Goal: Task Accomplishment & Management: Complete application form

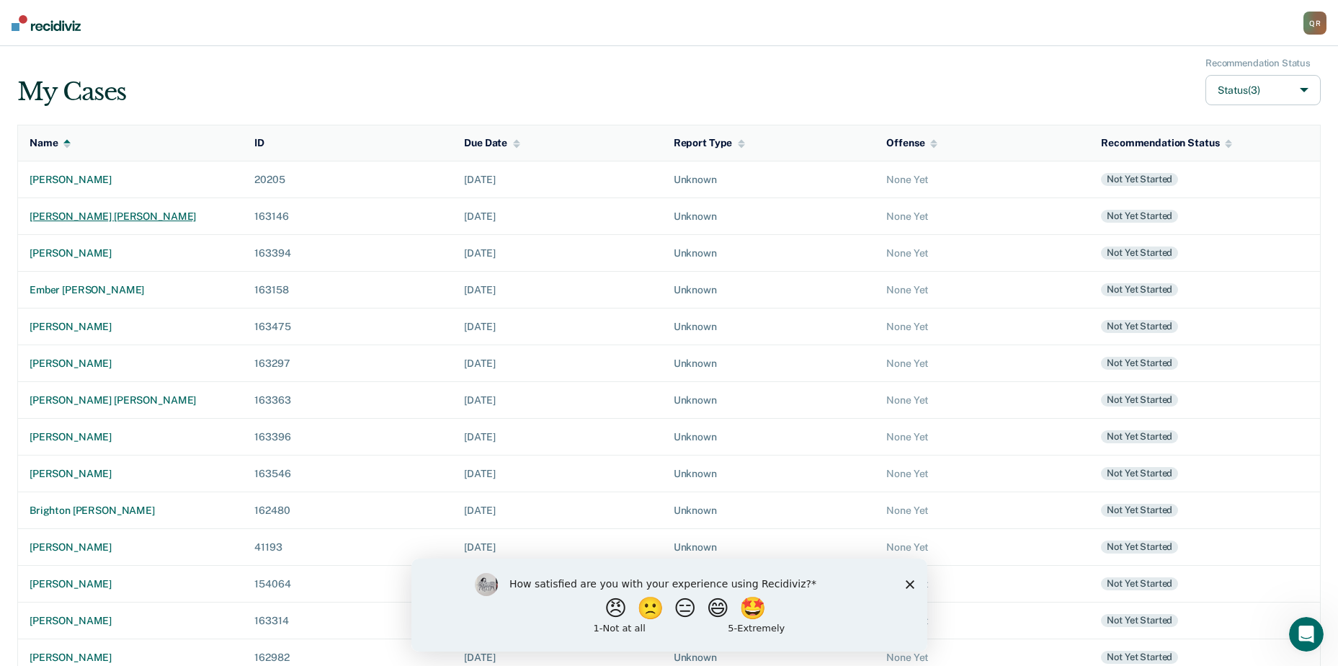
click at [130, 215] on div "[PERSON_NAME] [PERSON_NAME]" at bounding box center [131, 216] width 202 height 12
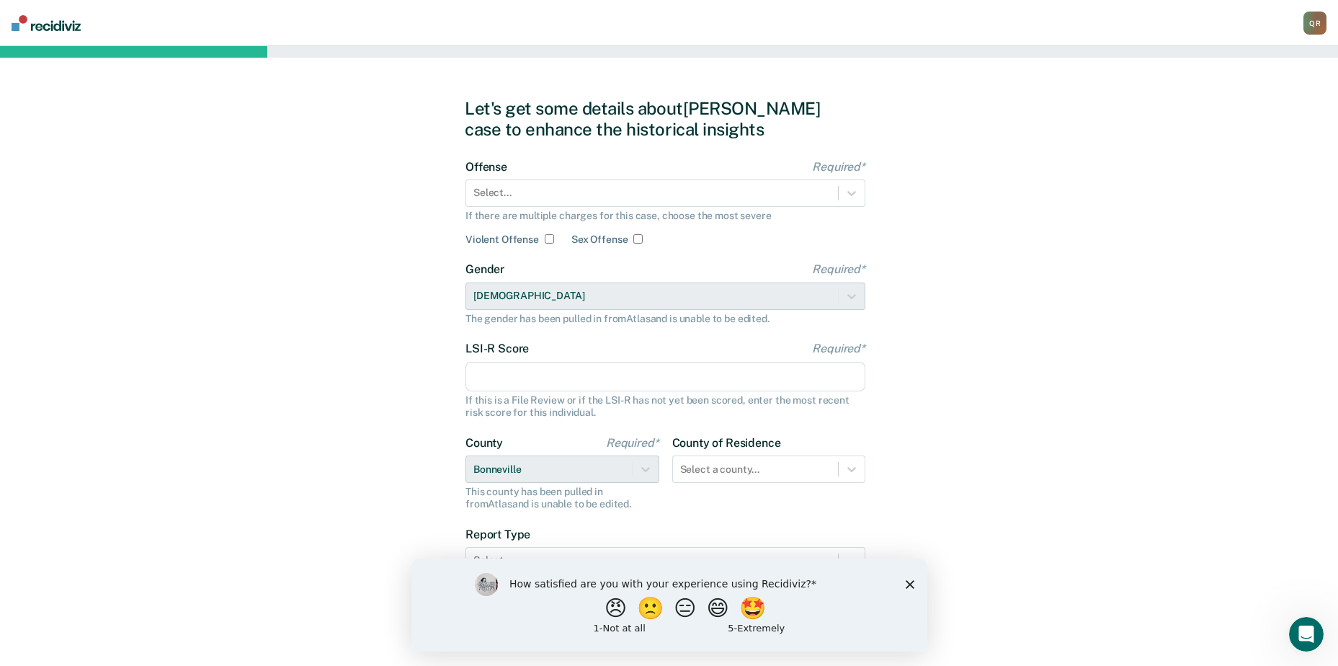
click at [905, 583] on icon "Close survey" at bounding box center [909, 583] width 9 height 9
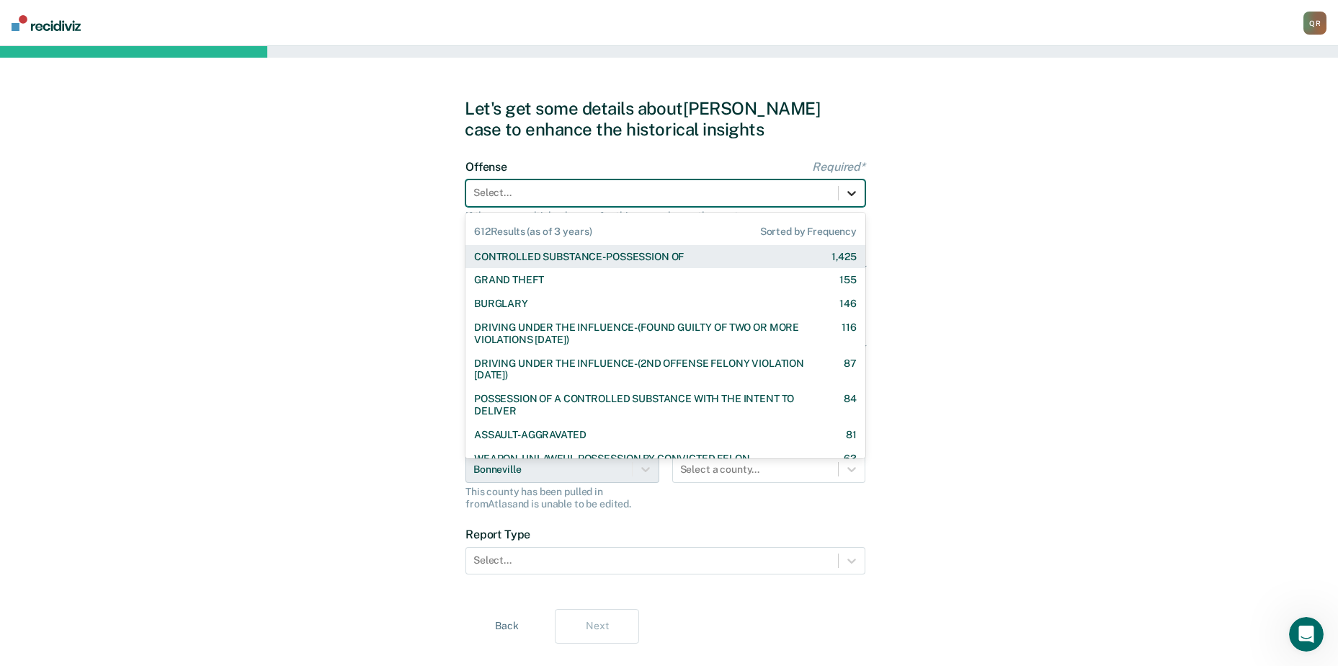
click at [854, 195] on icon at bounding box center [851, 193] width 14 height 14
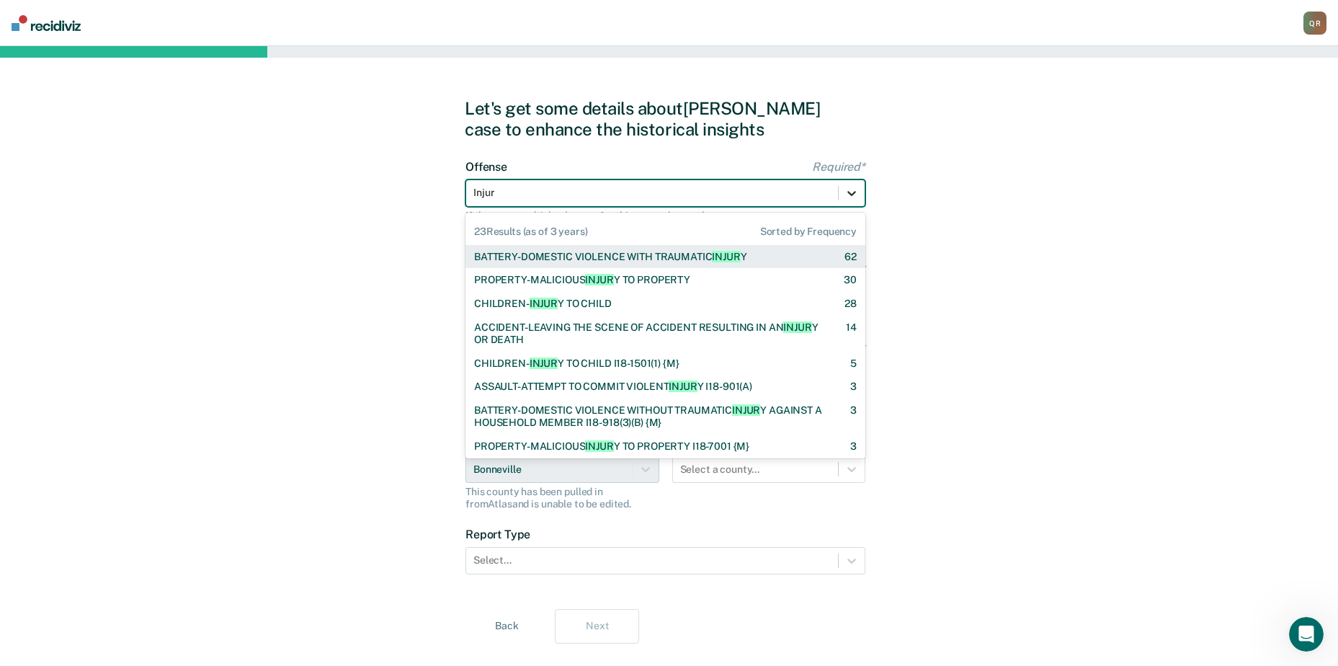
type input "Injury"
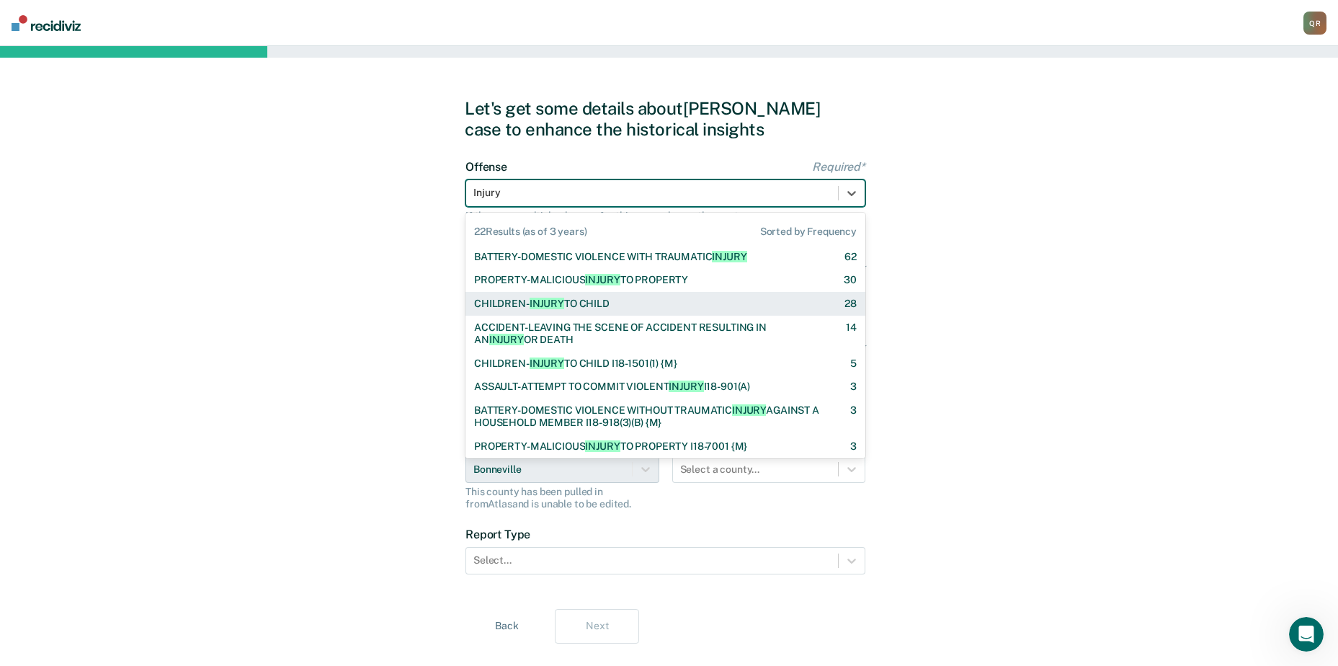
click at [547, 303] on span "INJURY" at bounding box center [547, 304] width 35 height 12
checkbox input "true"
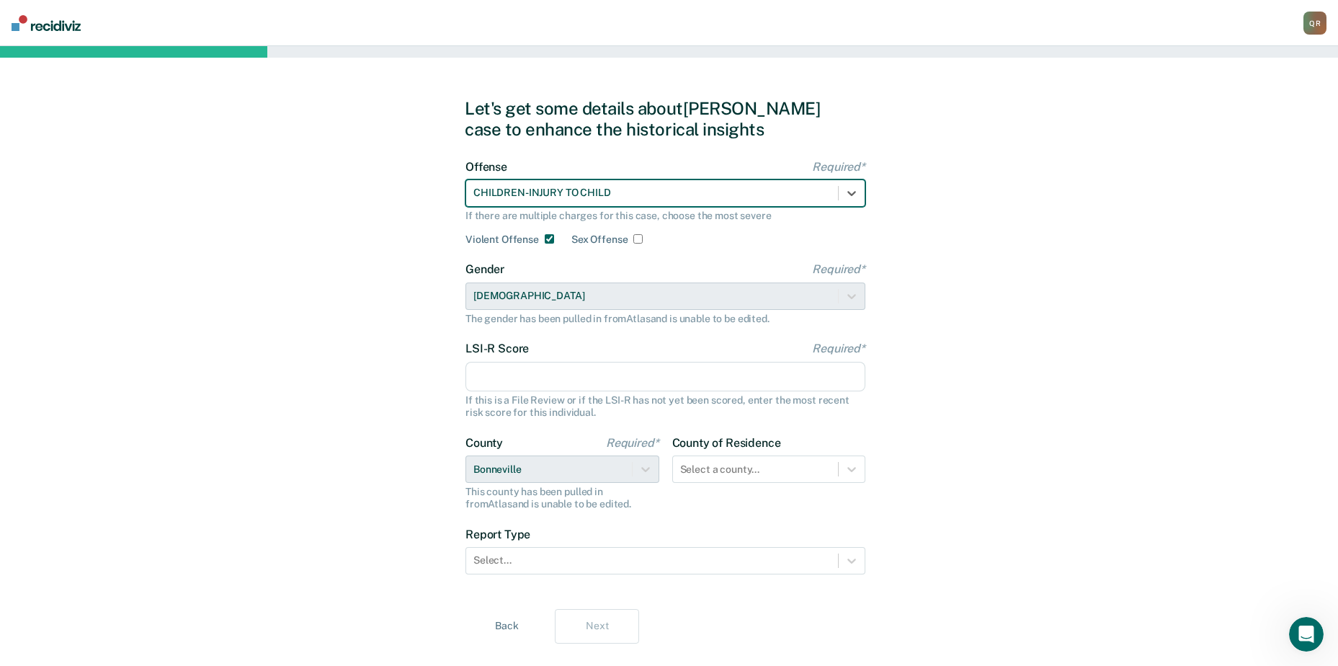
click at [624, 378] on input "LSI-R Score Required*" at bounding box center [665, 377] width 400 height 30
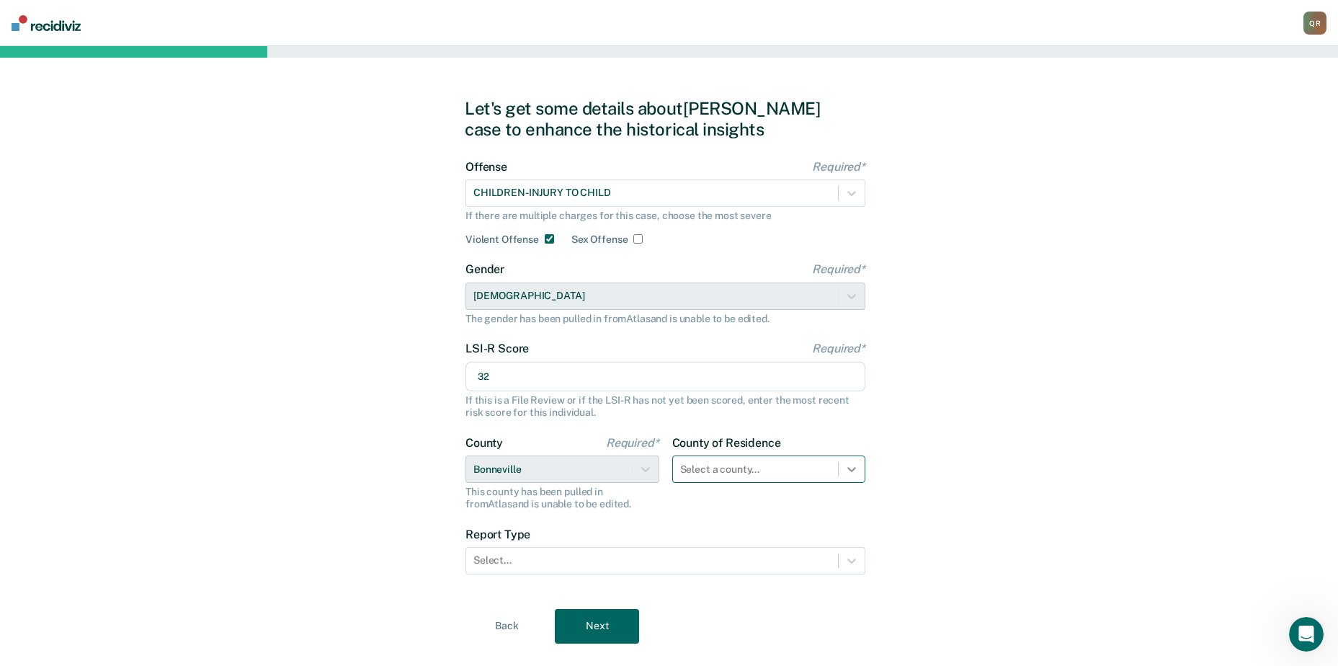
type input "32"
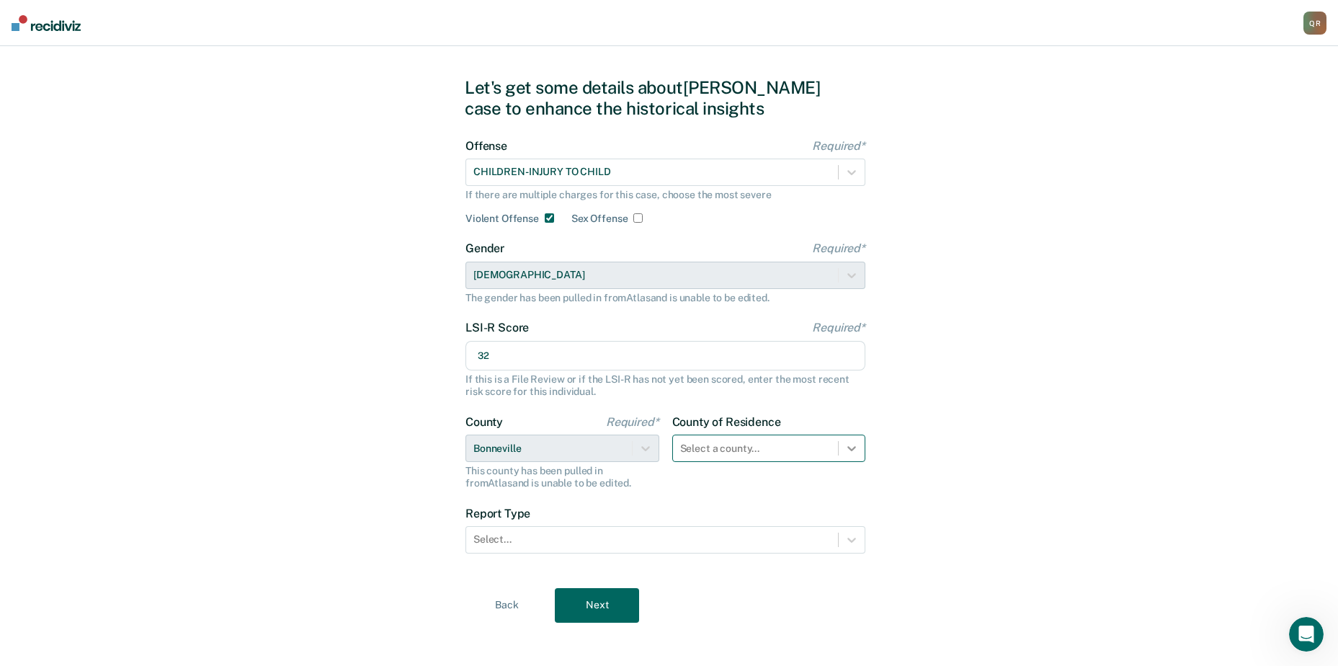
click at [852, 462] on div "Select a county..." at bounding box center [769, 447] width 194 height 27
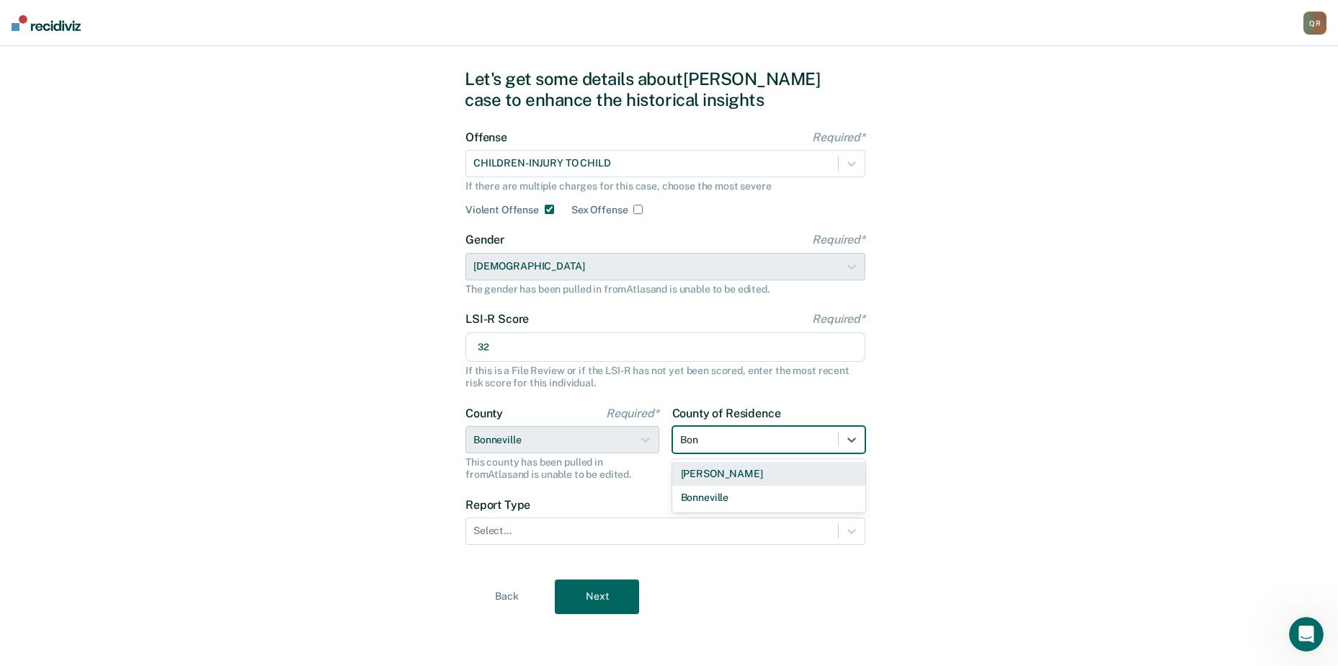
type input "[GEOGRAPHIC_DATA]"
drag, startPoint x: 854, startPoint y: 535, endPoint x: 829, endPoint y: 539, distance: 26.3
click at [854, 535] on icon at bounding box center [851, 531] width 14 height 14
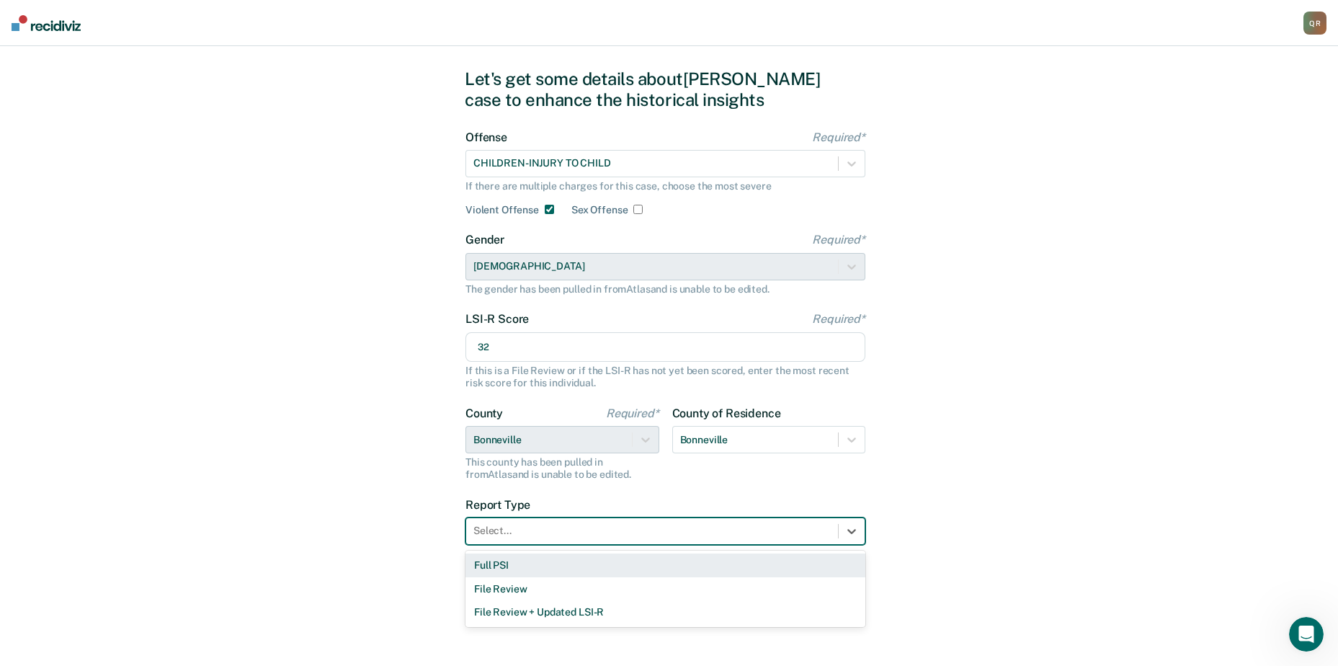
click at [504, 568] on div "Full PSI" at bounding box center [665, 565] width 400 height 24
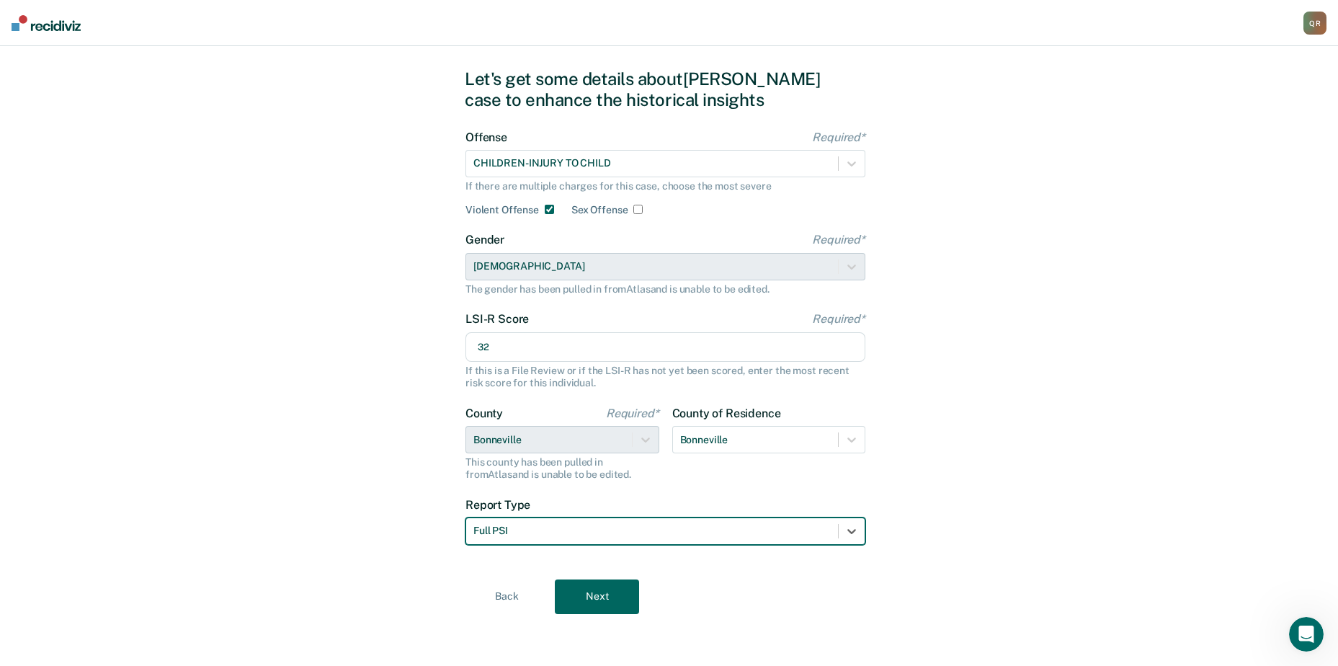
click at [597, 593] on button "Next" at bounding box center [597, 596] width 84 height 35
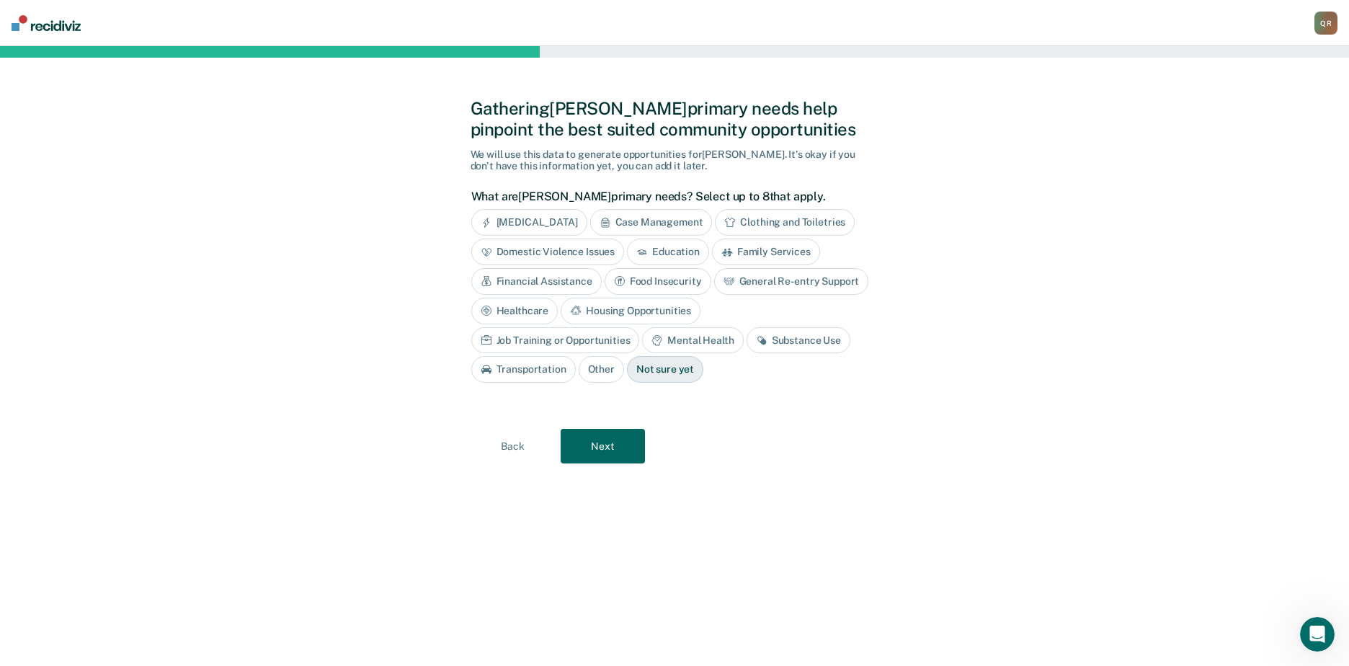
click at [666, 251] on div "Education" at bounding box center [668, 251] width 82 height 27
click at [537, 281] on div "Financial Assistance" at bounding box center [536, 281] width 130 height 27
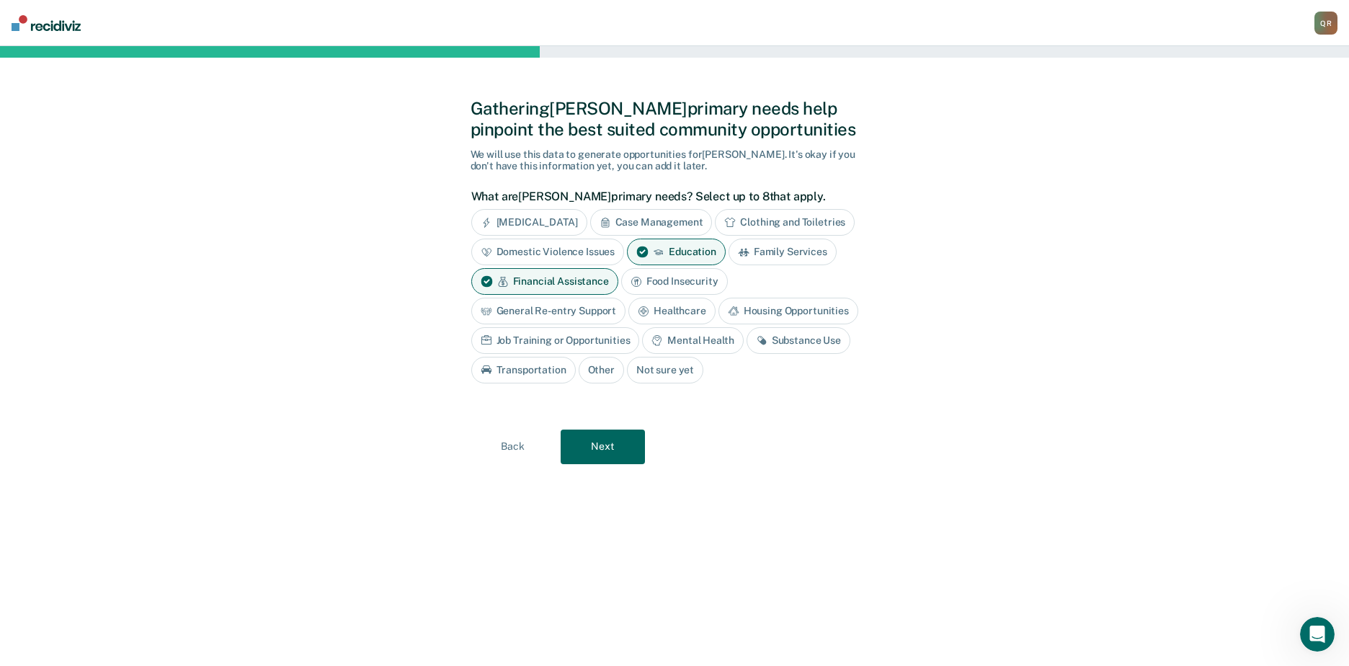
drag, startPoint x: 808, startPoint y: 343, endPoint x: 636, endPoint y: 368, distance: 174.0
click at [808, 344] on div "Substance Use" at bounding box center [798, 340] width 104 height 27
click at [564, 344] on div "Job Training or Opportunities" at bounding box center [555, 340] width 169 height 27
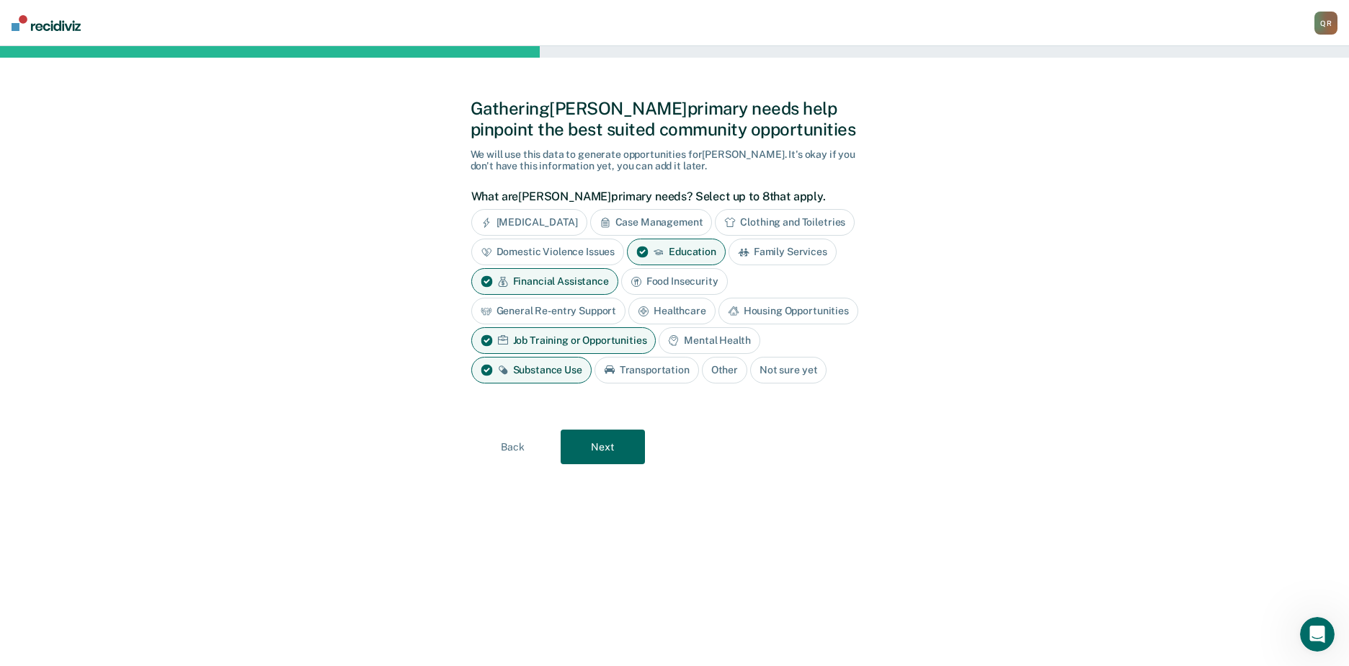
click at [611, 448] on button "Next" at bounding box center [603, 446] width 84 height 35
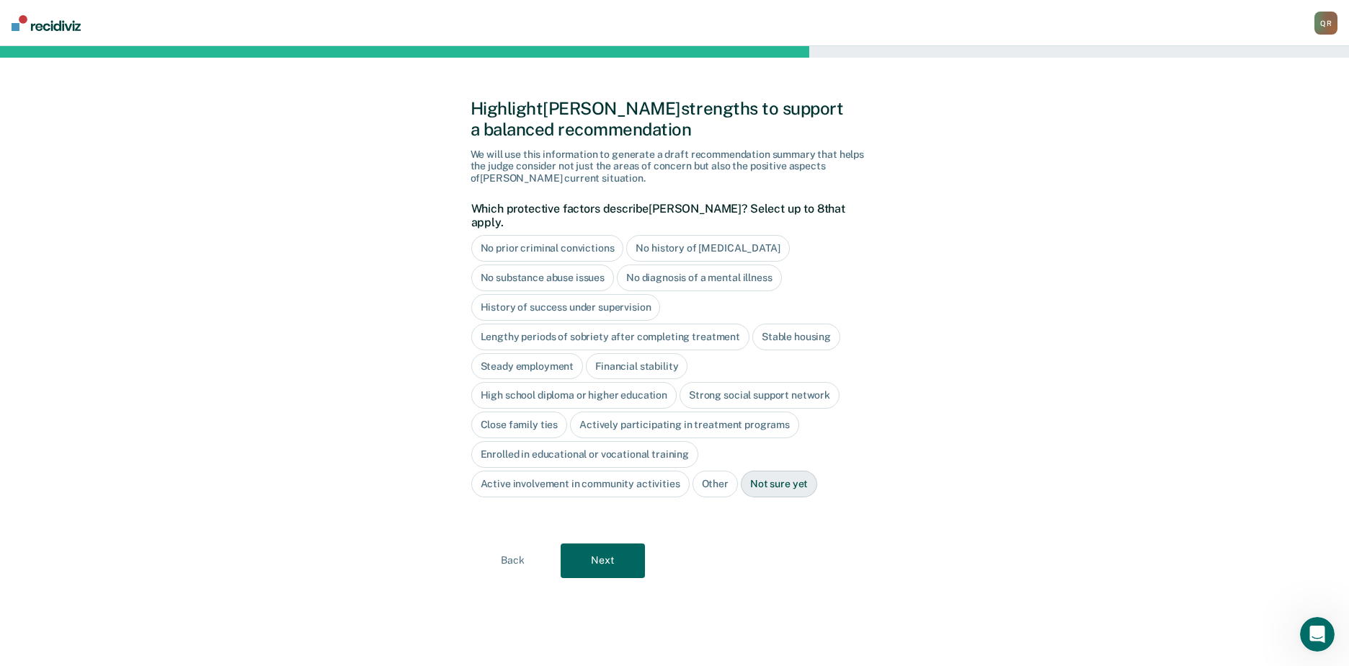
click at [808, 325] on div "Stable housing" at bounding box center [796, 336] width 88 height 27
click at [524, 411] on div "Close family ties" at bounding box center [519, 424] width 97 height 27
click at [615, 550] on button "Next" at bounding box center [603, 560] width 84 height 35
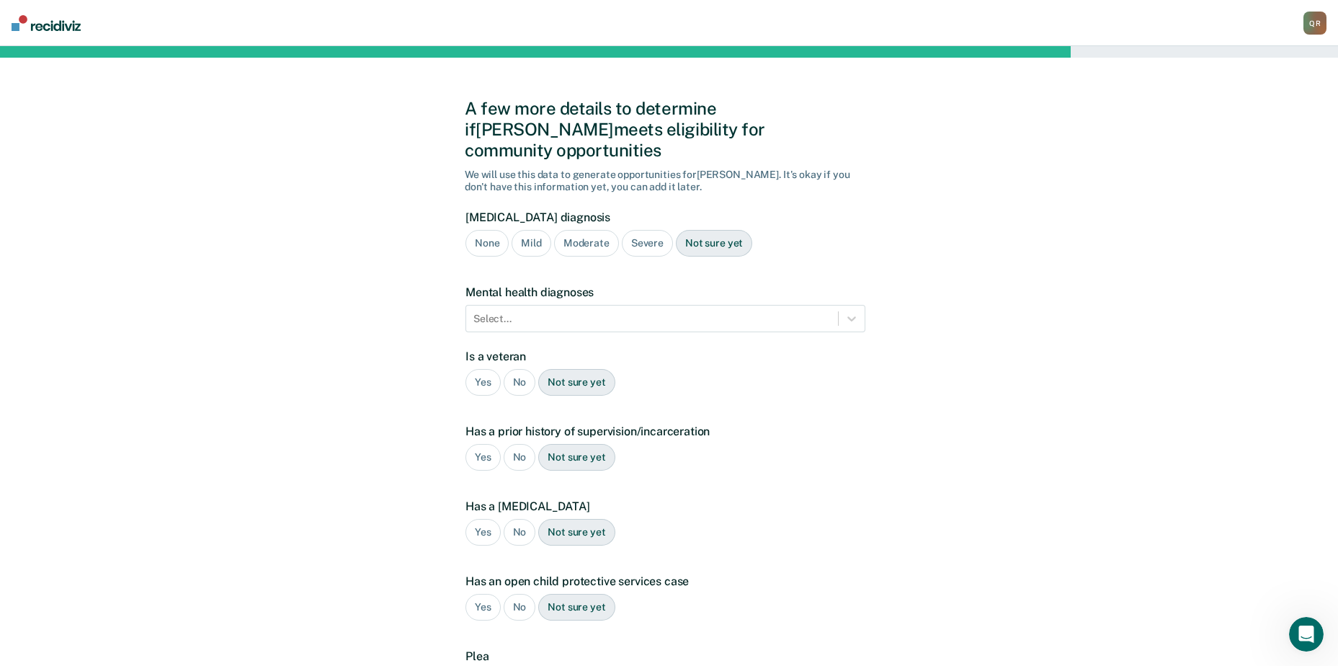
click at [589, 230] on div "Moderate" at bounding box center [586, 243] width 65 height 27
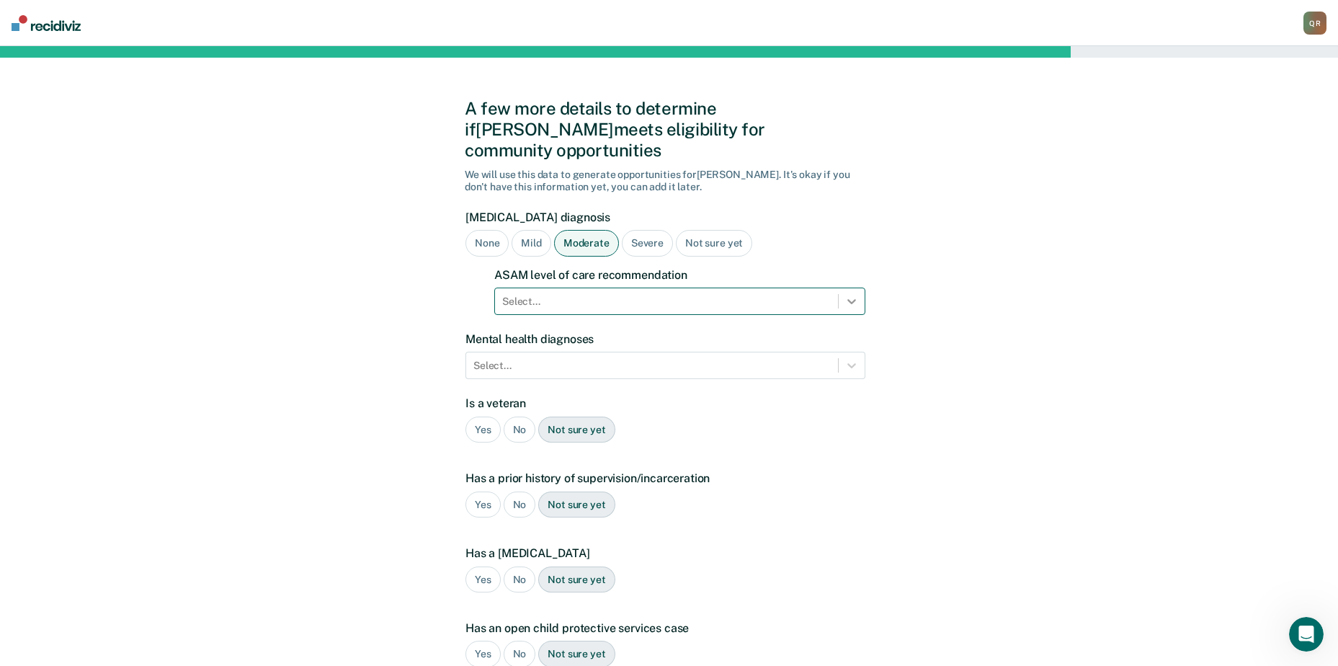
click at [854, 299] on icon at bounding box center [851, 301] width 9 height 5
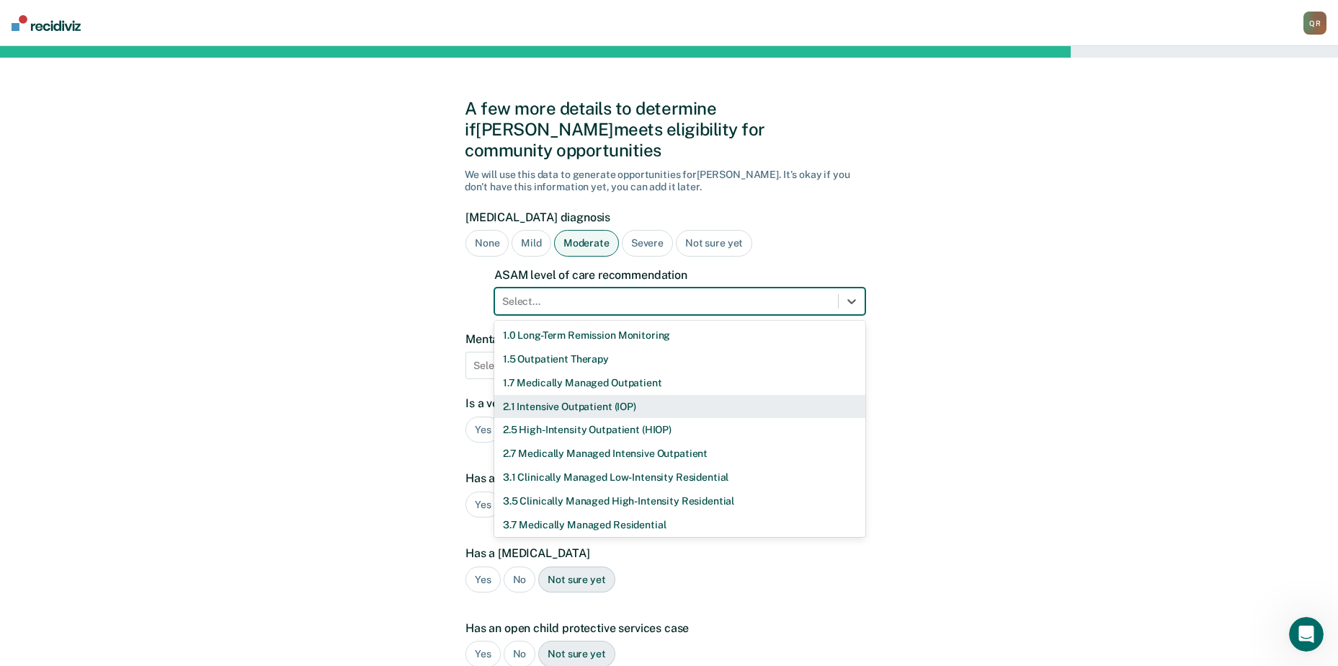
click at [589, 395] on div "2.1 Intensive Outpatient (IOP)" at bounding box center [679, 407] width 371 height 24
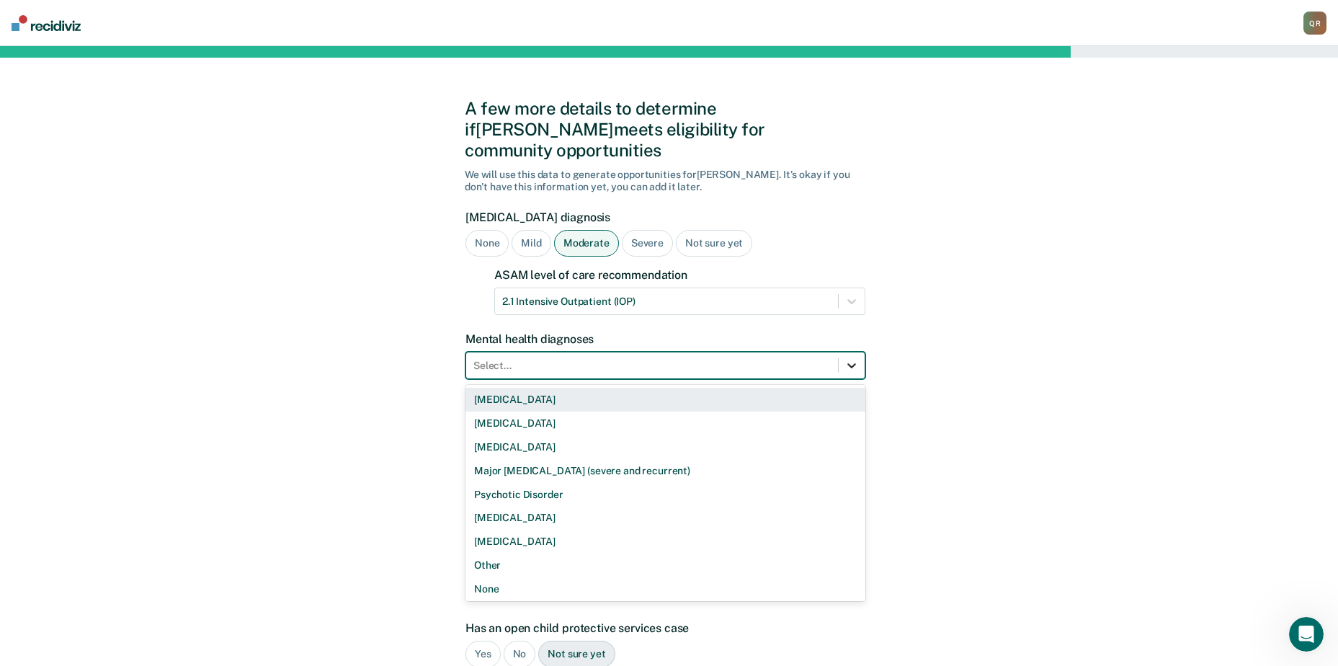
click at [860, 352] on div at bounding box center [852, 365] width 26 height 26
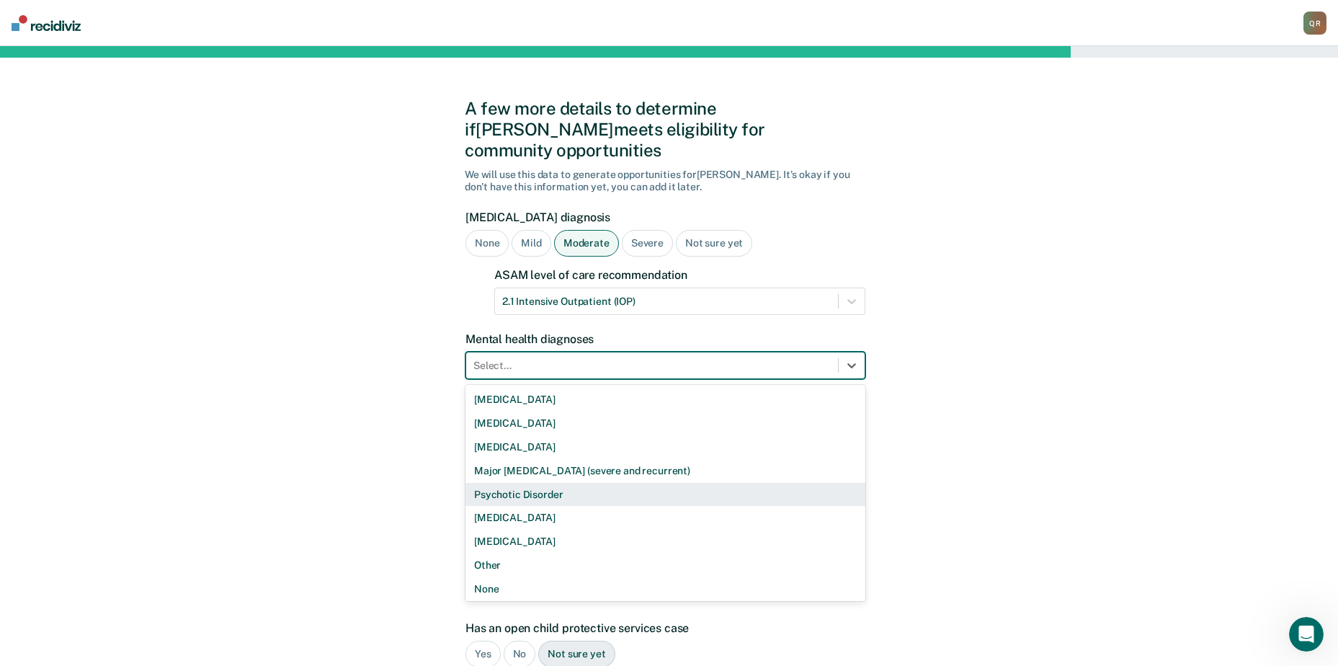
click at [911, 432] on div "A few more details to determine if [PERSON_NAME] meets eligibility for communit…" at bounding box center [669, 460] width 1338 height 829
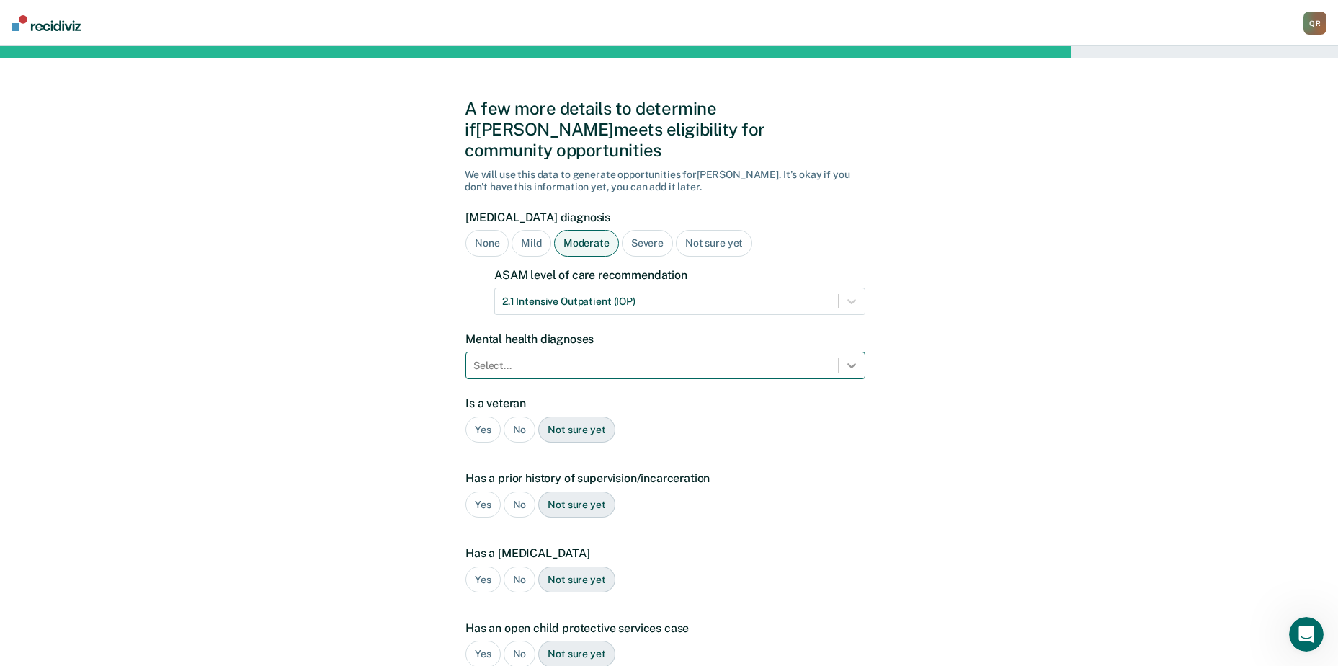
click at [852, 364] on icon at bounding box center [851, 366] width 9 height 5
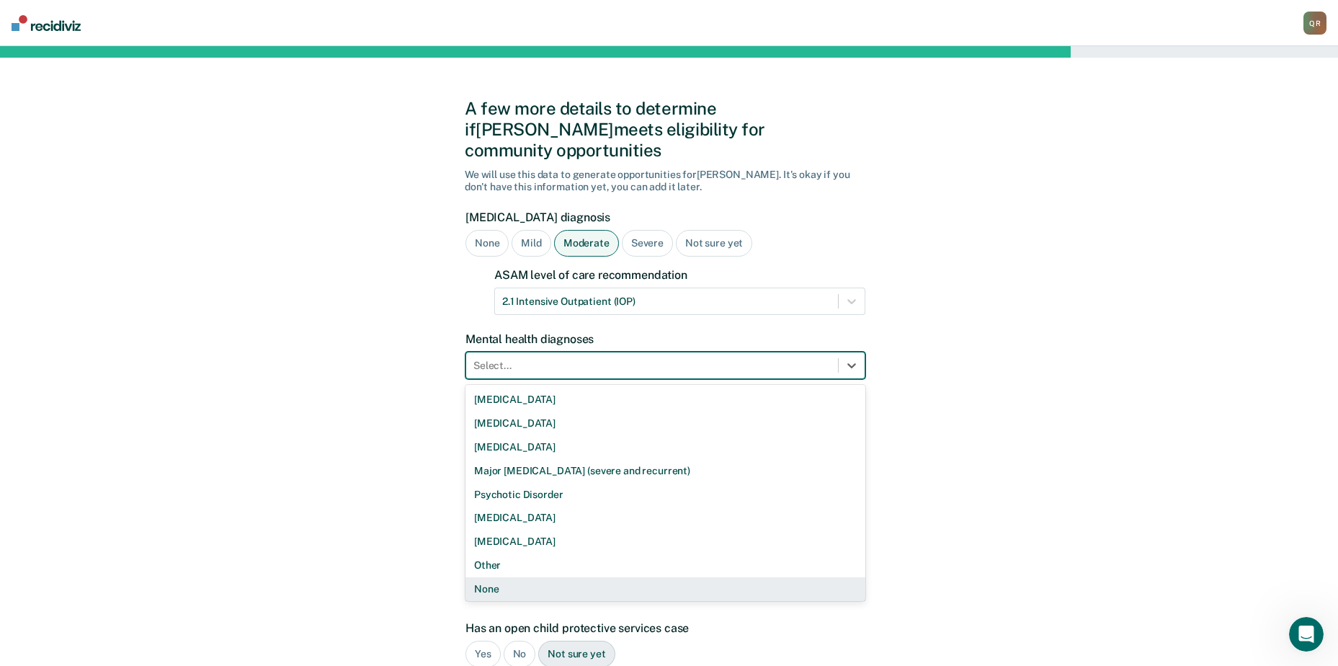
click at [506, 577] on div "None" at bounding box center [665, 589] width 400 height 24
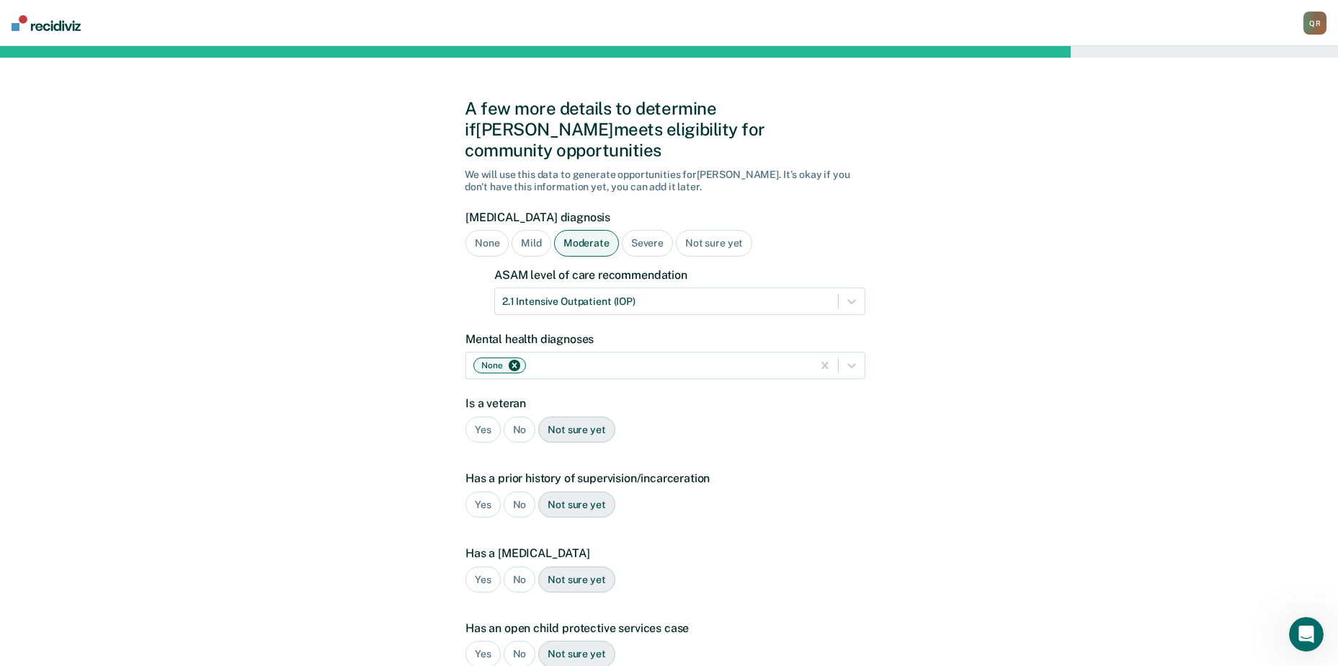
click at [523, 416] on div "No" at bounding box center [520, 429] width 32 height 27
click at [476, 491] on div "Yes" at bounding box center [482, 504] width 35 height 27
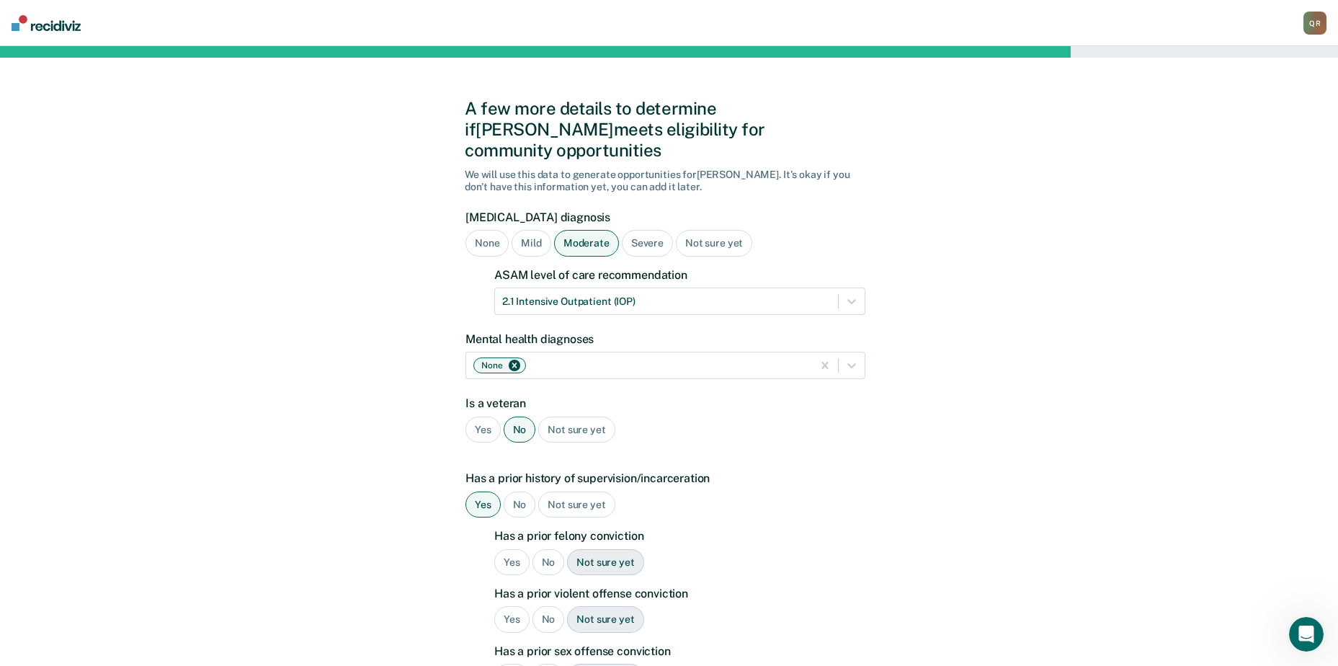
click at [553, 549] on div "No" at bounding box center [548, 562] width 32 height 27
click at [506, 606] on div "Yes" at bounding box center [511, 619] width 35 height 27
click at [548, 664] on div "No" at bounding box center [548, 677] width 32 height 27
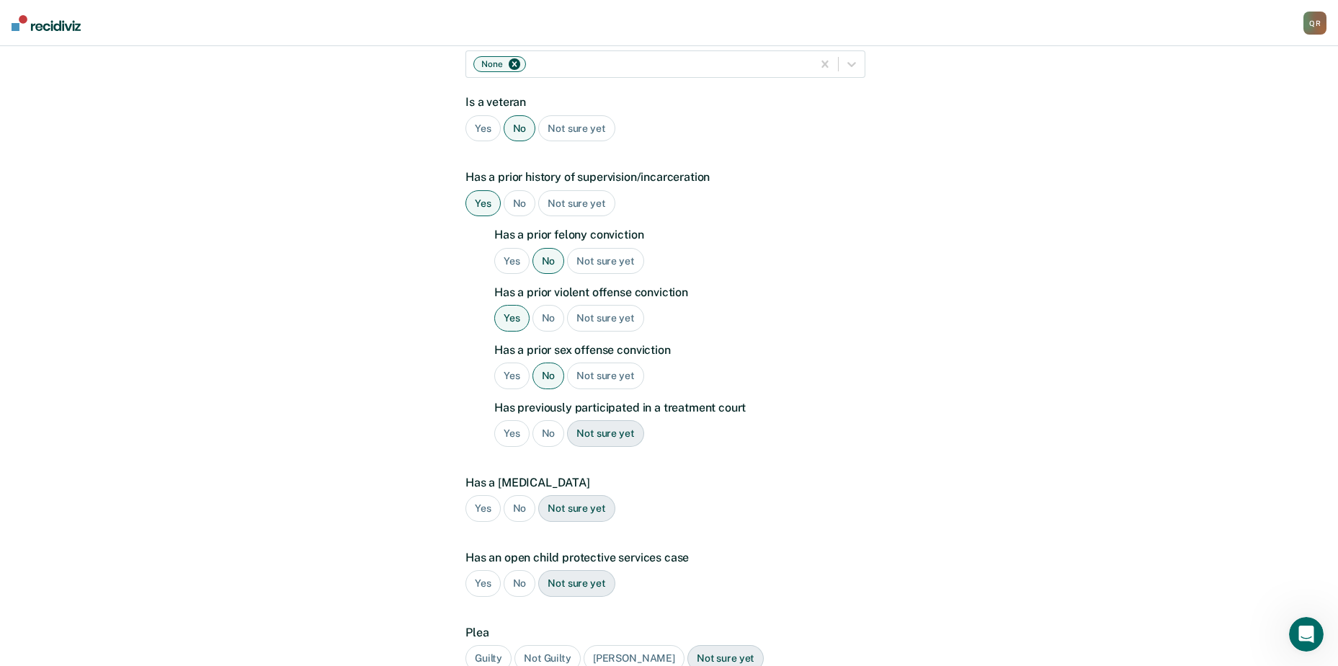
scroll to position [320, 0]
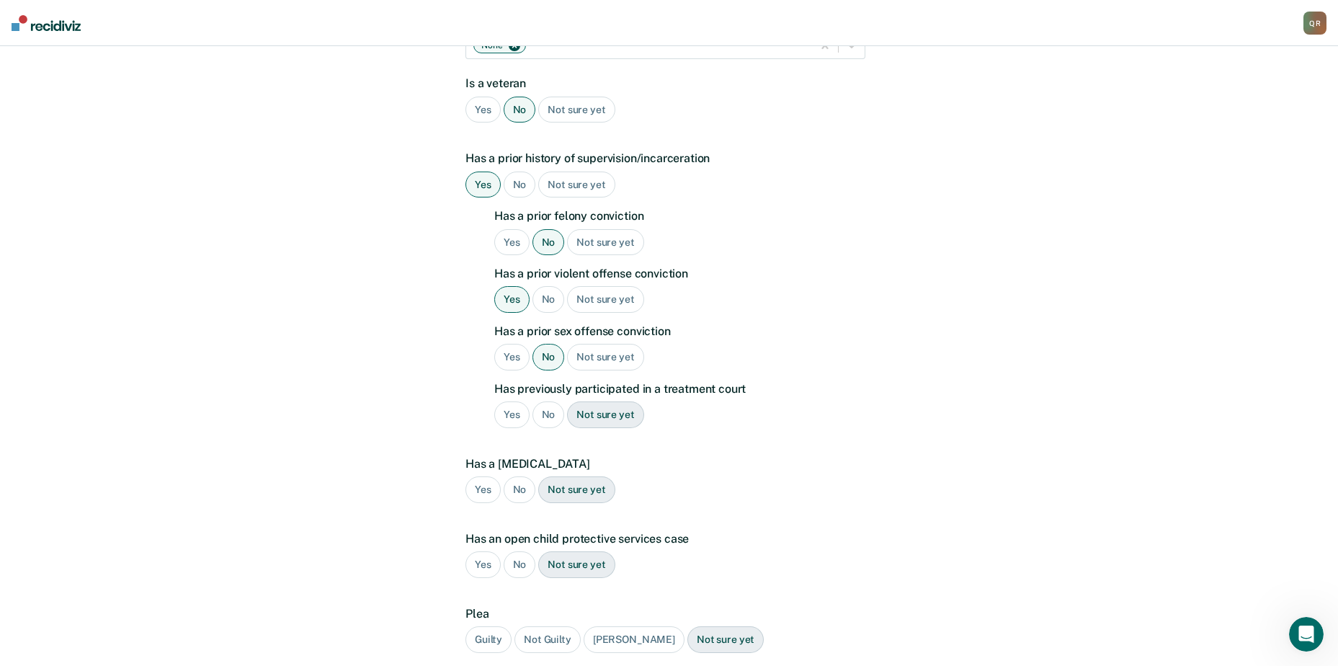
click at [548, 401] on div "No" at bounding box center [548, 414] width 32 height 27
click at [519, 476] on div "No" at bounding box center [520, 489] width 32 height 27
click at [524, 551] on div "No" at bounding box center [520, 564] width 32 height 27
click at [484, 626] on div "Guilty" at bounding box center [488, 639] width 46 height 27
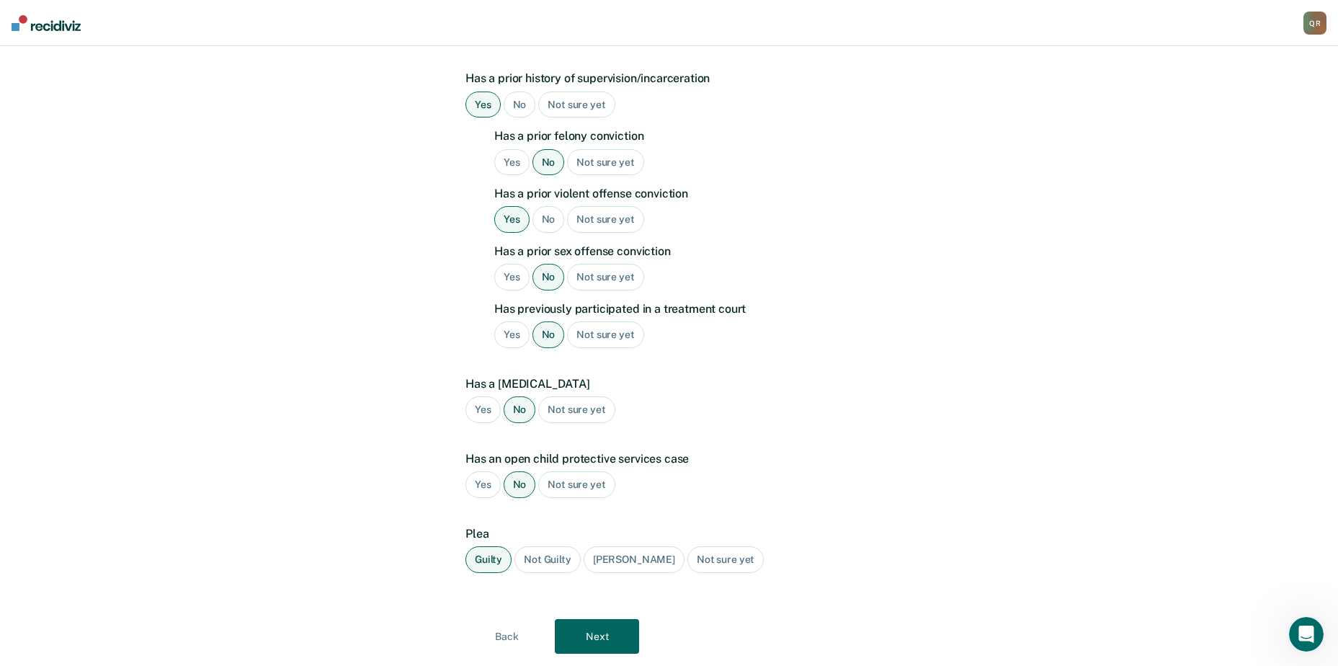
scroll to position [419, 0]
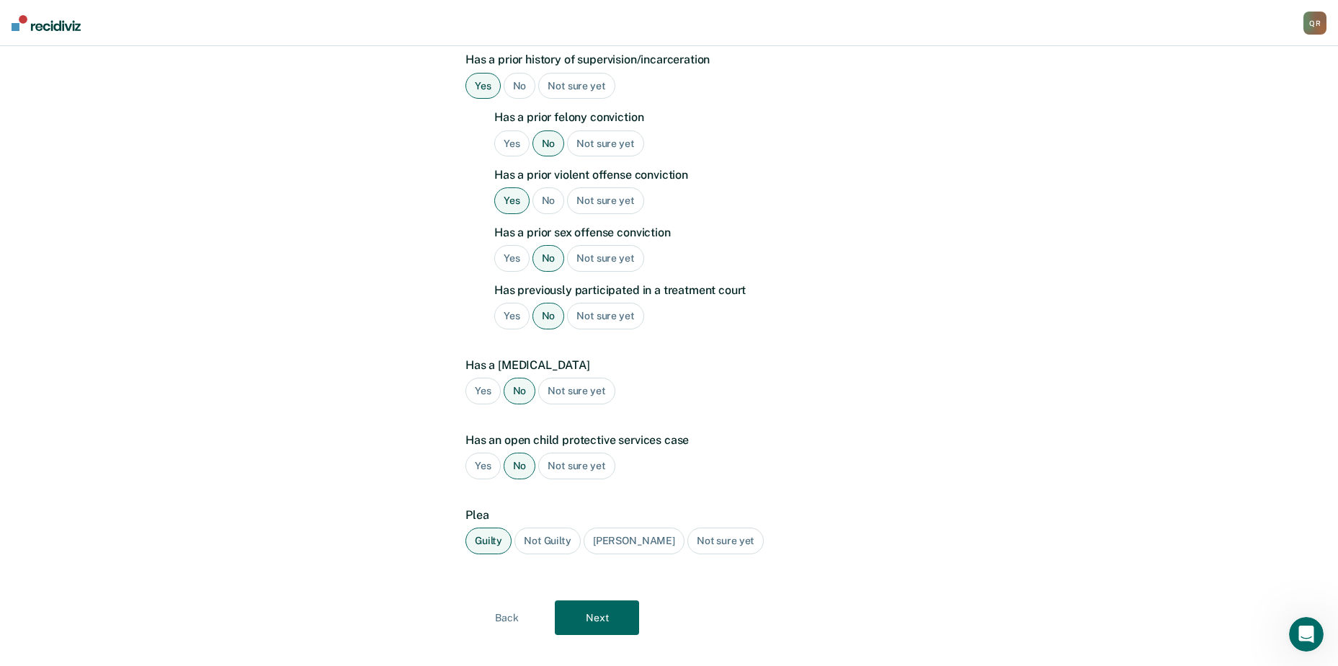
click at [597, 600] on button "Next" at bounding box center [597, 617] width 84 height 35
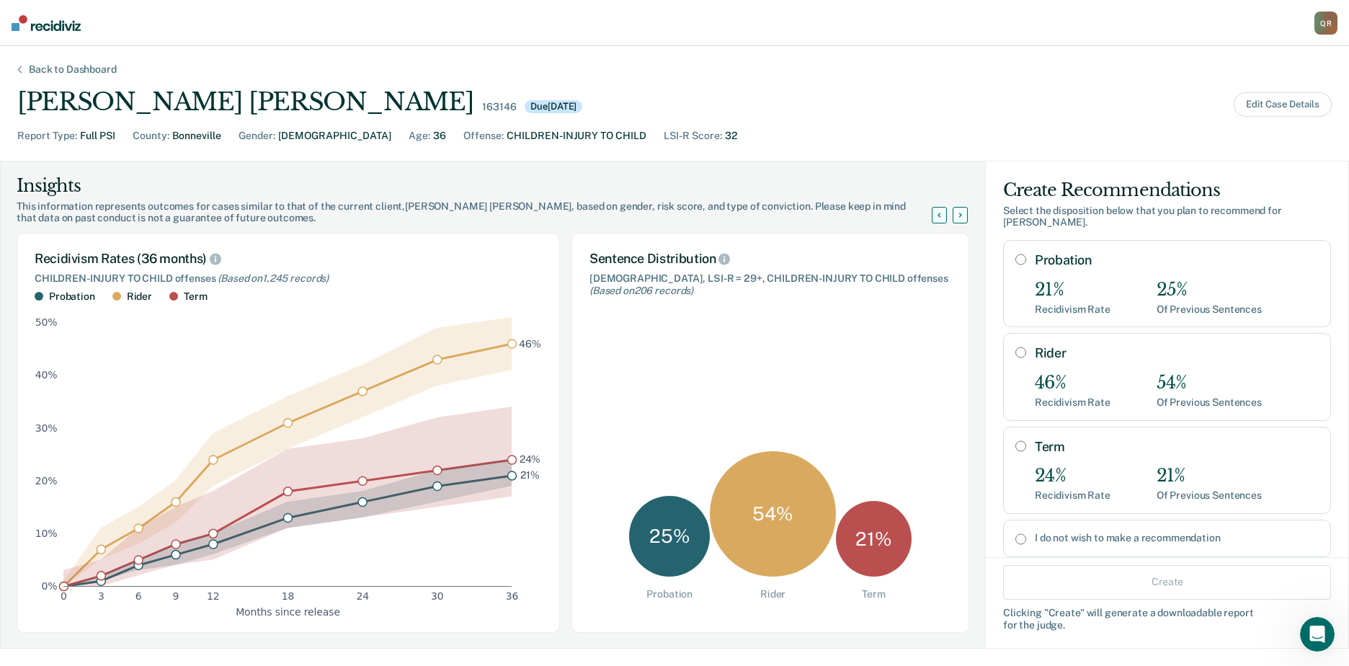
click at [1015, 443] on input "Term" at bounding box center [1020, 446] width 11 height 12
radio input "true"
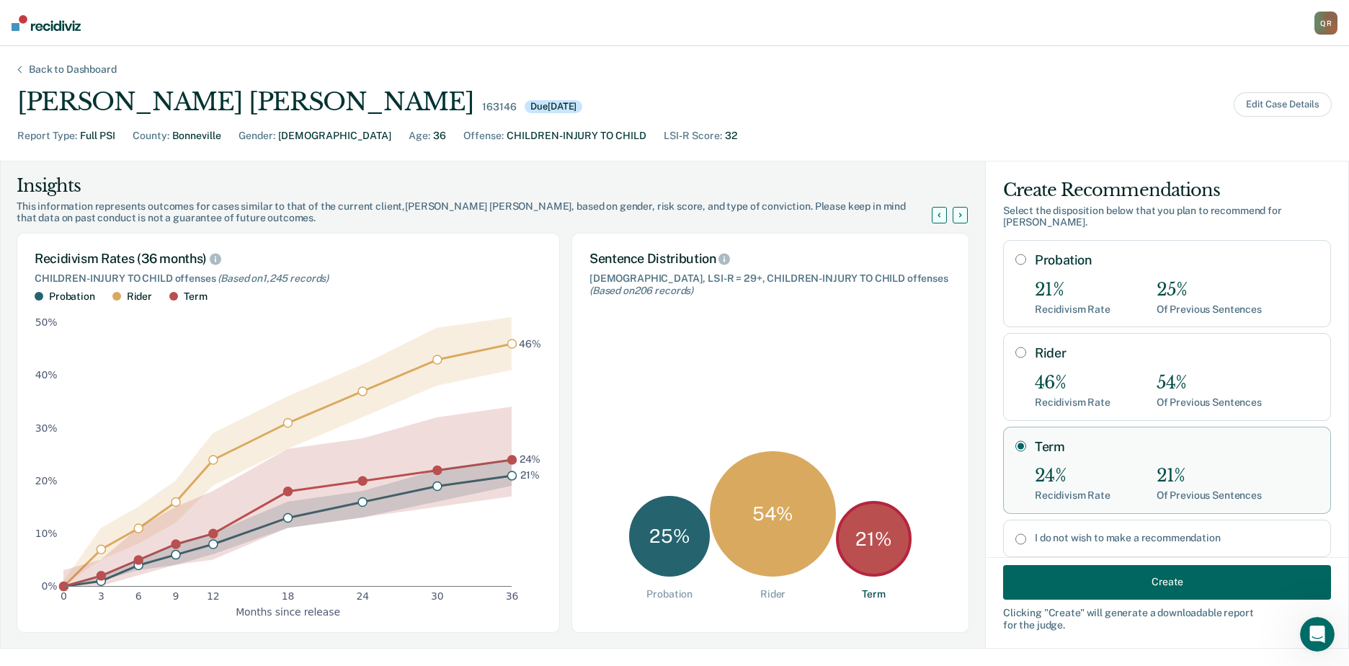
click at [1174, 584] on button "Create" at bounding box center [1167, 581] width 328 height 35
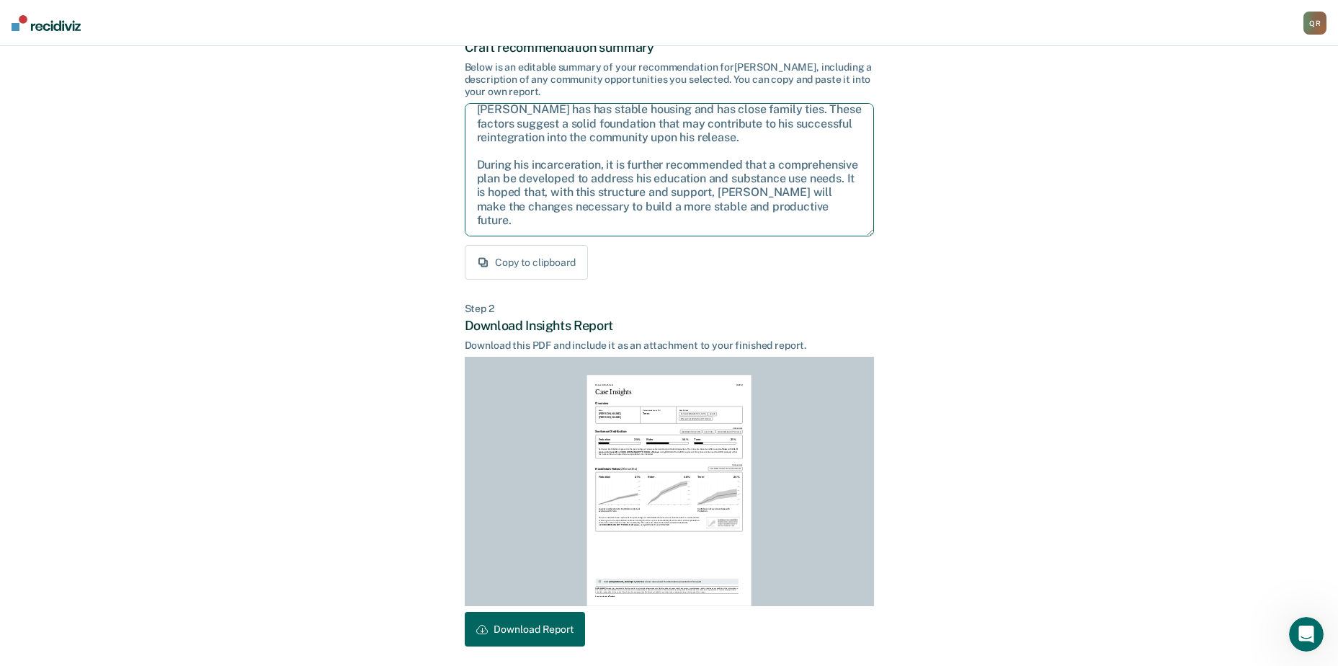
scroll to position [156, 0]
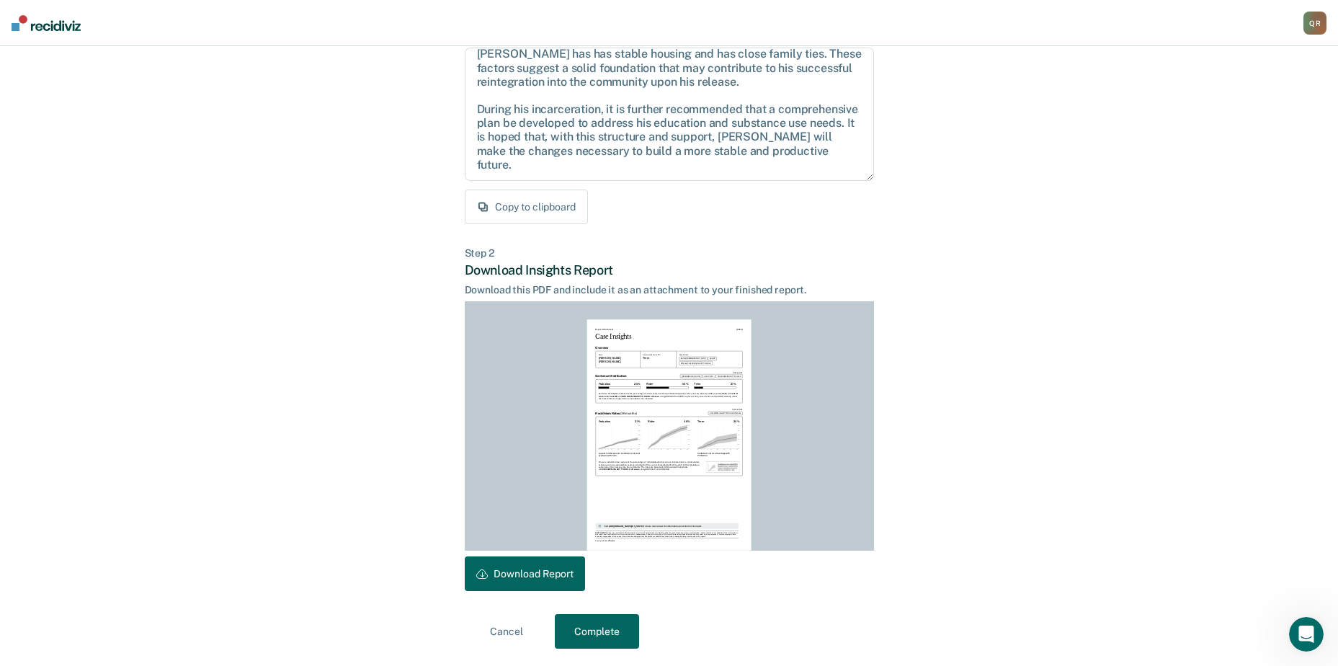
click at [540, 574] on button "Download Report" at bounding box center [525, 573] width 120 height 35
click at [536, 573] on button "Download Report" at bounding box center [525, 573] width 120 height 35
click at [597, 622] on button "Complete" at bounding box center [597, 631] width 84 height 35
